Goal: Task Accomplishment & Management: Complete application form

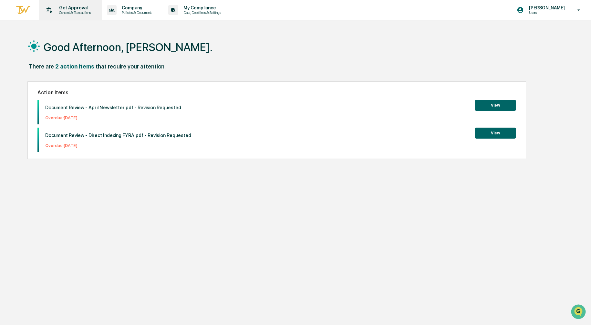
click at [77, 16] on div "Get Approval Content & Transactions" at bounding box center [69, 10] width 57 height 20
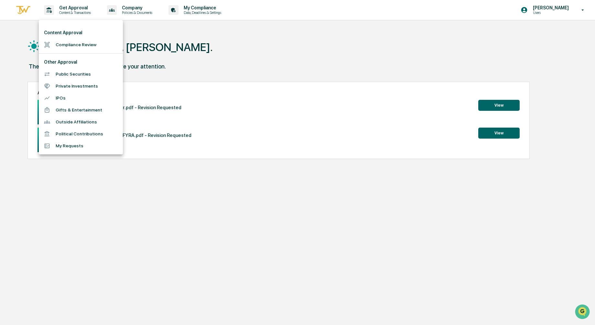
click at [79, 43] on li "Compliance Review" at bounding box center [81, 45] width 84 height 12
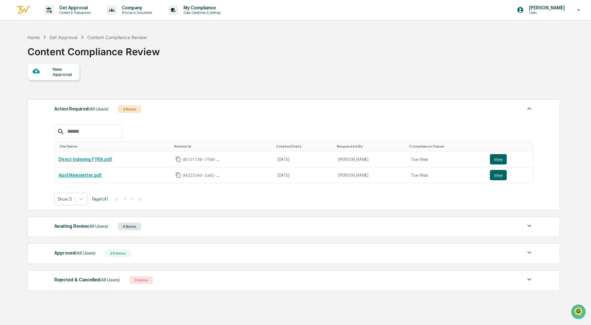
click at [53, 64] on div "New Approval" at bounding box center [53, 71] width 52 height 17
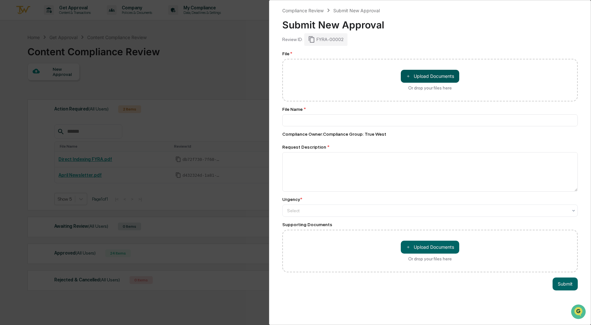
click at [415, 78] on button "＋ Upload Documents" at bounding box center [430, 76] width 58 height 13
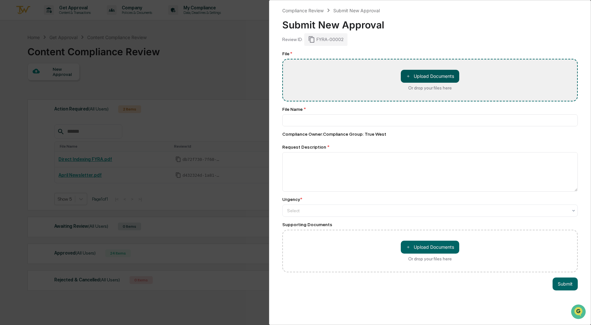
type input "**********"
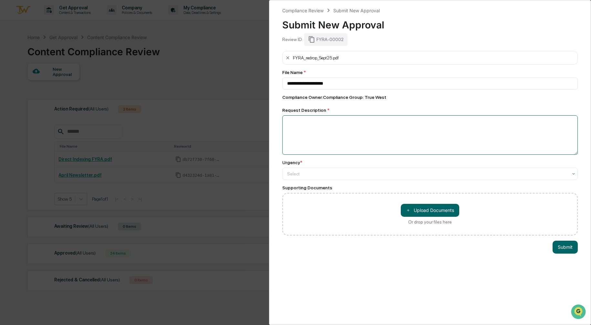
click at [343, 131] on textarea at bounding box center [430, 134] width 296 height 39
type textarea "**********"
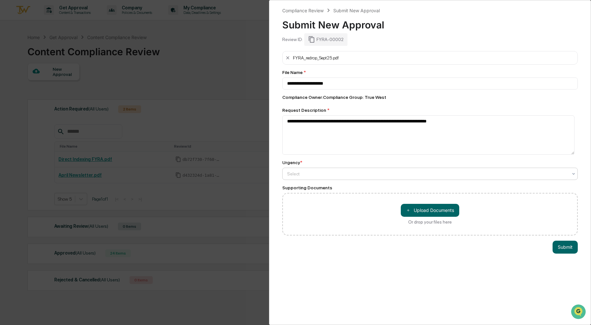
click at [423, 178] on div "Select" at bounding box center [427, 173] width 287 height 9
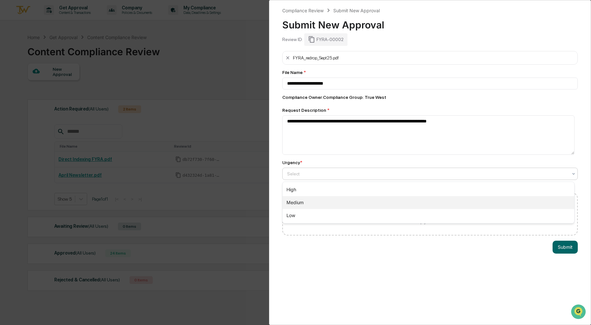
click at [388, 203] on div "Medium" at bounding box center [429, 202] width 292 height 13
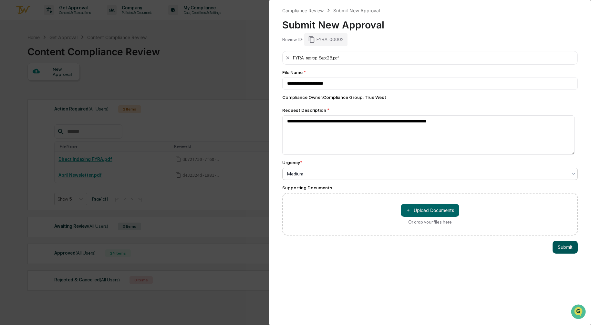
click at [562, 250] on button "Submit" at bounding box center [565, 247] width 25 height 13
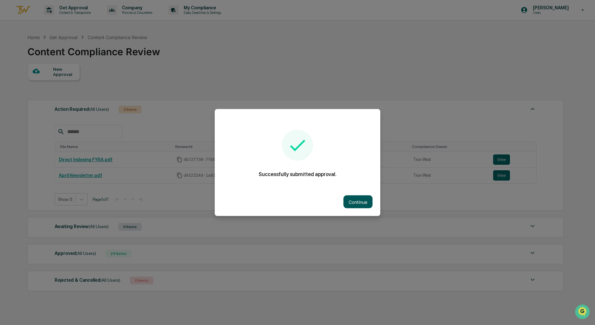
click at [363, 201] on button "Continue" at bounding box center [357, 201] width 29 height 13
